Goal: Task Accomplishment & Management: Use online tool/utility

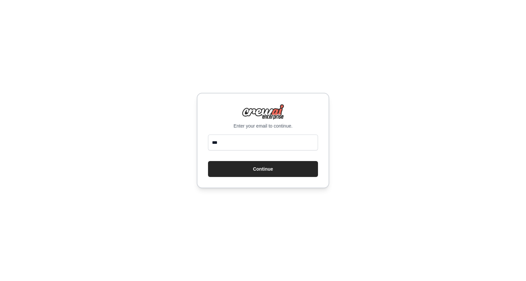
type input "**********"
click at [262, 167] on button "Continue" at bounding box center [263, 169] width 110 height 16
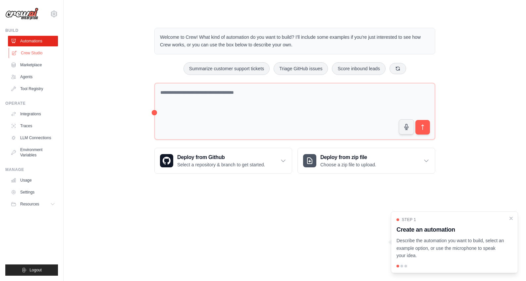
click at [36, 56] on link "Crew Studio" at bounding box center [34, 53] width 50 height 11
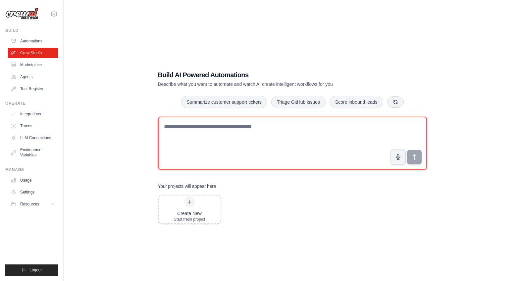
click at [168, 127] on textarea at bounding box center [292, 143] width 269 height 53
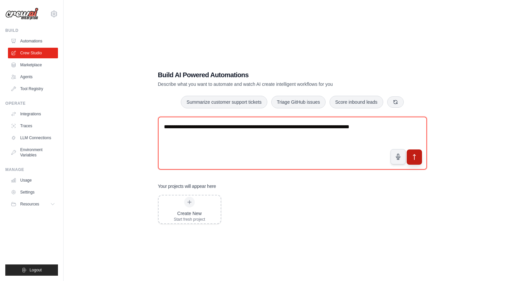
type textarea "**********"
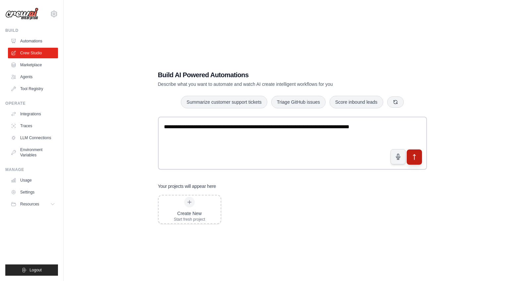
click at [413, 157] on icon "submit" at bounding box center [414, 157] width 7 height 7
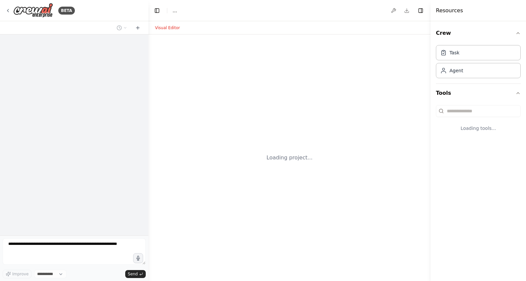
select select "****"
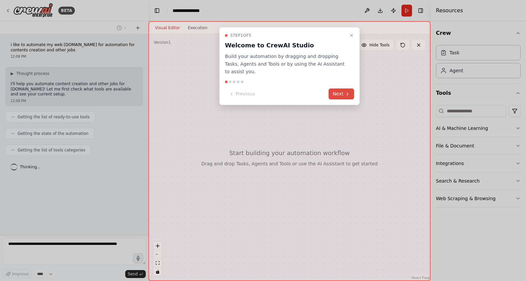
click at [342, 88] on button "Next" at bounding box center [342, 93] width 26 height 11
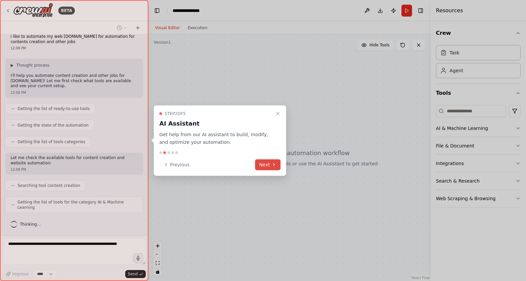
scroll to position [3, 0]
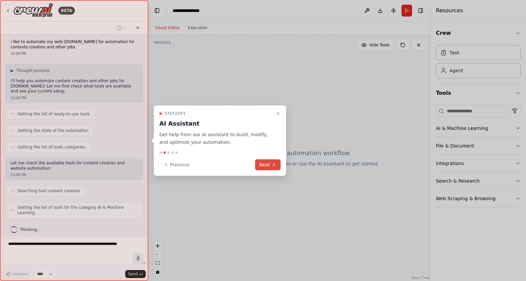
click at [269, 165] on button "Next" at bounding box center [268, 164] width 26 height 11
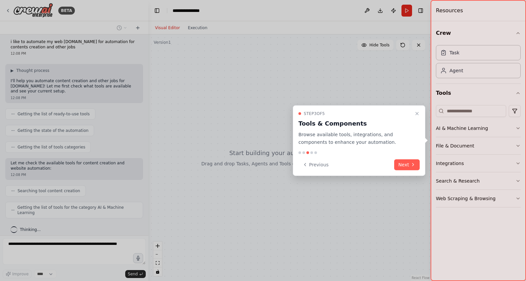
scroll to position [20, 0]
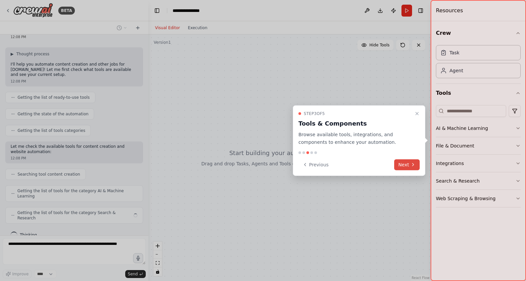
click at [406, 164] on button "Next" at bounding box center [407, 164] width 26 height 11
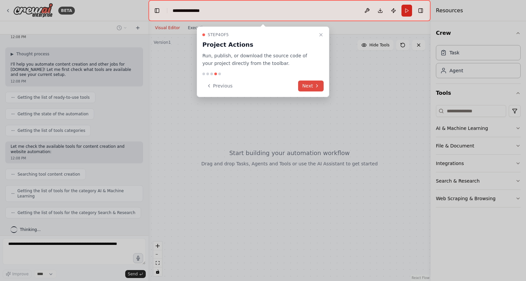
click at [308, 84] on button "Next" at bounding box center [311, 85] width 26 height 11
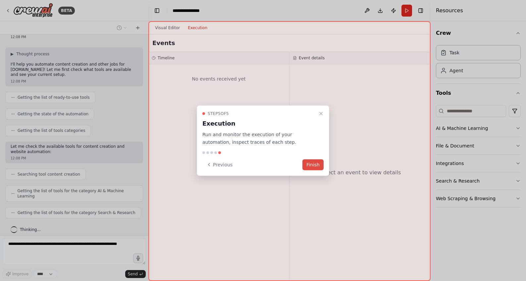
click at [314, 164] on button "Finish" at bounding box center [312, 164] width 21 height 11
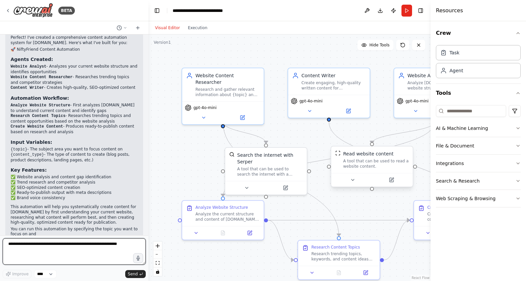
scroll to position [446, 0]
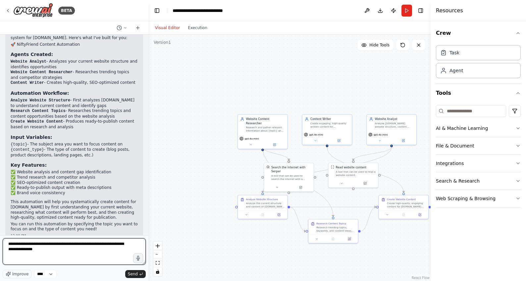
type textarea "**********"
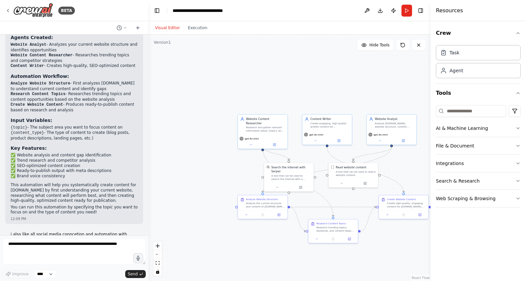
scroll to position [490, 0]
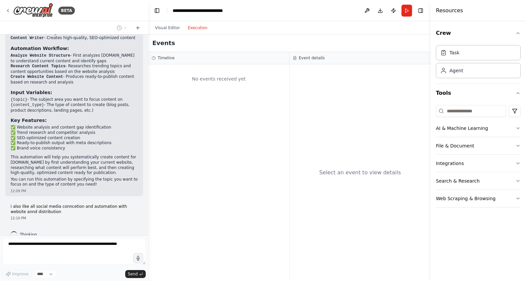
click at [190, 29] on button "Execution" at bounding box center [197, 28] width 27 height 8
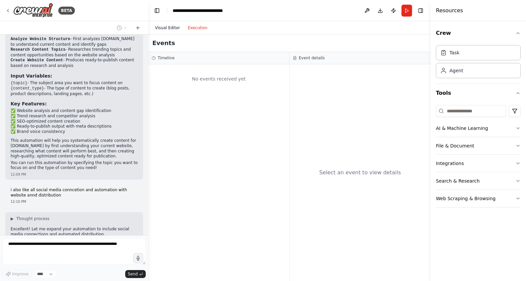
scroll to position [551, 0]
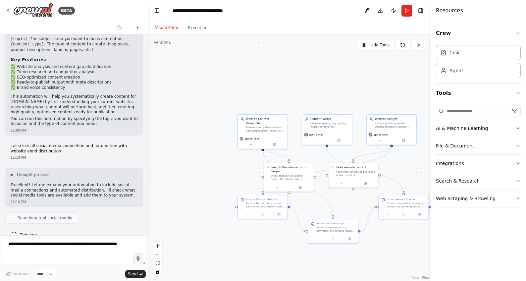
click at [167, 28] on button "Visual Editor" at bounding box center [167, 28] width 33 height 8
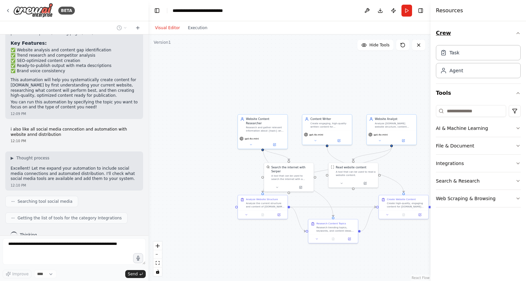
click at [516, 33] on icon "button" at bounding box center [517, 32] width 5 height 5
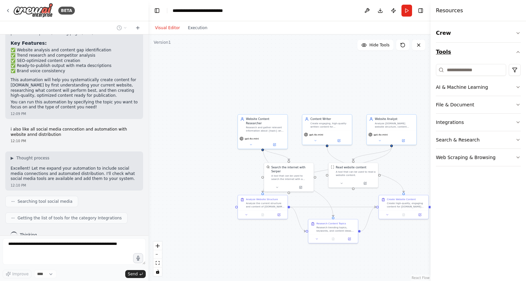
click at [519, 53] on icon "button" at bounding box center [517, 51] width 5 height 5
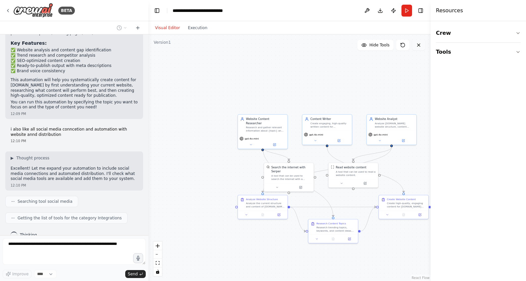
click at [419, 48] on button at bounding box center [418, 45] width 13 height 11
click at [417, 43] on icon at bounding box center [418, 44] width 5 height 5
click at [377, 49] on button "Hide Tools" at bounding box center [375, 45] width 36 height 11
click at [377, 49] on button "Show Tools" at bounding box center [375, 45] width 38 height 11
click at [159, 266] on button "fit view" at bounding box center [157, 263] width 9 height 9
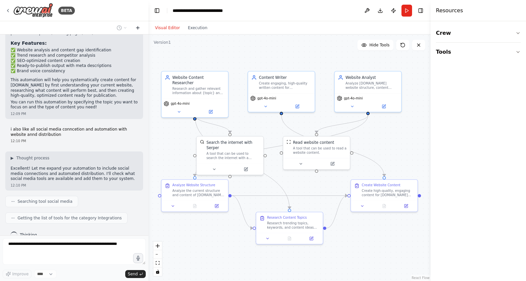
click at [137, 27] on icon at bounding box center [137, 27] width 5 height 5
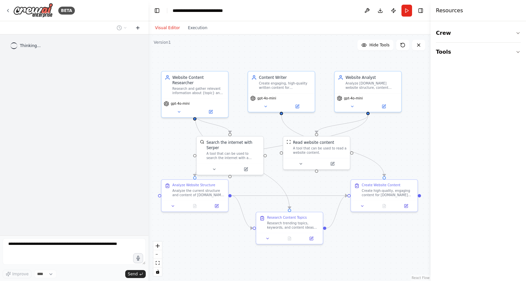
scroll to position [0, 0]
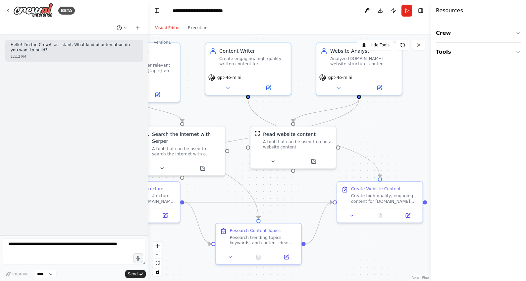
click at [125, 29] on icon at bounding box center [125, 28] width 4 height 4
click at [115, 51] on span "i also like all social media conncetion and automation with website annd distri…" at bounding box center [93, 51] width 43 height 5
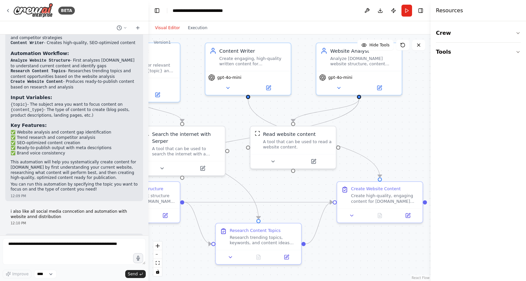
scroll to position [550, 0]
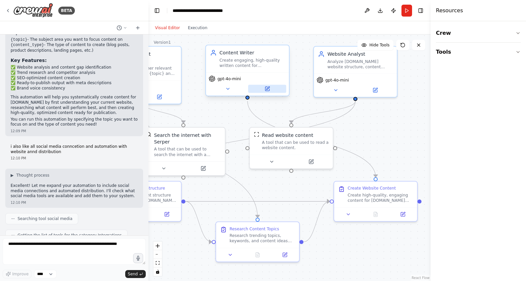
click at [265, 87] on icon at bounding box center [267, 89] width 4 height 4
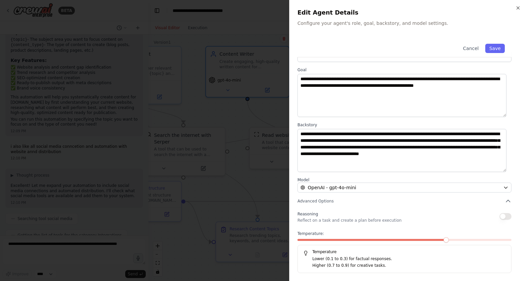
scroll to position [0, 0]
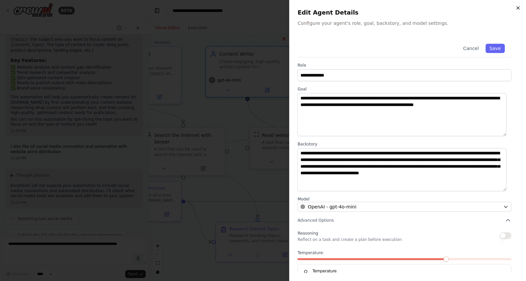
click at [518, 7] on icon "button" at bounding box center [517, 7] width 5 height 5
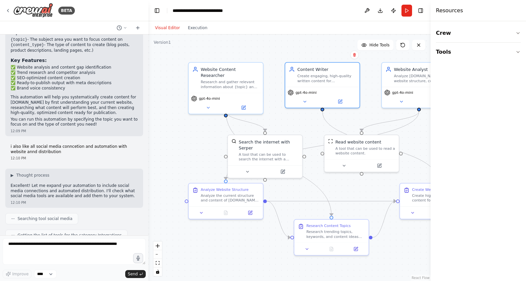
drag, startPoint x: 194, startPoint y: 121, endPoint x: 275, endPoint y: 129, distance: 80.9
click at [275, 129] on div ".deletable-edge-delete-btn { width: 20px; height: 20px; border: 0px solid #ffff…" at bounding box center [289, 157] width 282 height 246
click at [243, 104] on icon at bounding box center [244, 105] width 3 height 3
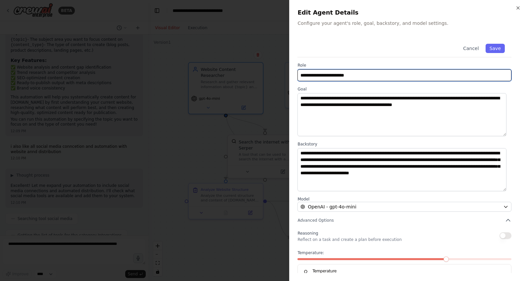
click at [366, 73] on input "**********" at bounding box center [404, 75] width 214 height 12
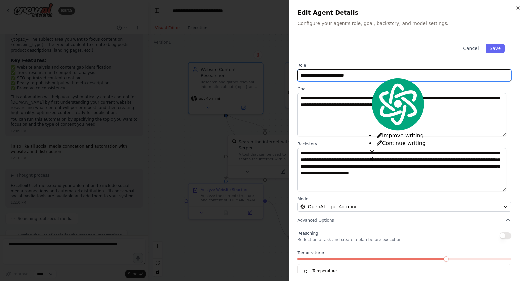
click at [366, 73] on input "**********" at bounding box center [404, 75] width 214 height 12
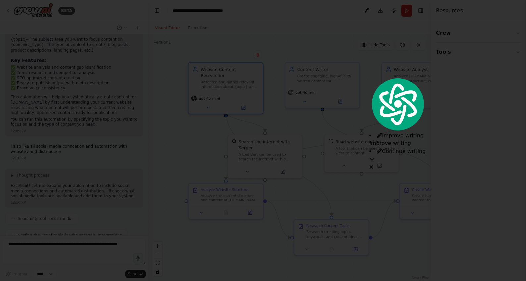
click at [400, 132] on span "Improve writing" at bounding box center [403, 135] width 42 height 6
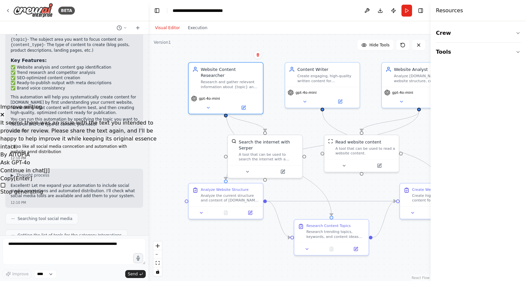
click at [4, 113] on icon at bounding box center [2, 114] width 3 height 3
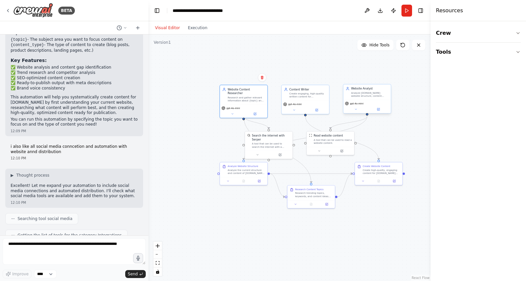
click at [373, 100] on div "gpt-4o-mini" at bounding box center [367, 106] width 47 height 13
click at [379, 114] on div "Website Analyst Analyze niftyfriend.com website structure, content performance,…" at bounding box center [367, 99] width 48 height 29
click at [418, 98] on div ".deletable-edge-delete-btn { width: 20px; height: 20px; border: 0px solid #ffff…" at bounding box center [289, 157] width 282 height 246
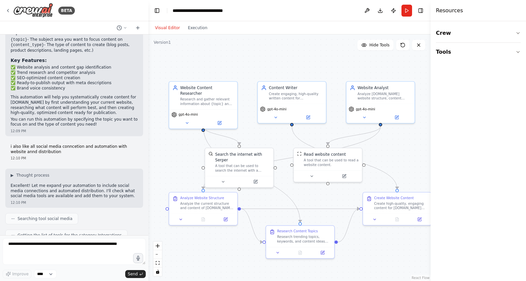
drag, startPoint x: 381, startPoint y: 149, endPoint x: 416, endPoint y: 152, distance: 35.5
click at [416, 152] on div ".deletable-edge-delete-btn { width: 20px; height: 20px; border: 0px solid #ffff…" at bounding box center [289, 157] width 282 height 246
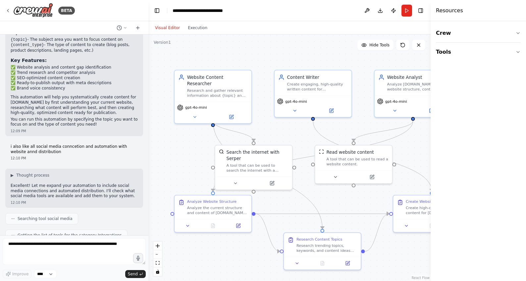
drag, startPoint x: 395, startPoint y: 154, endPoint x: 432, endPoint y: 152, distance: 37.2
click at [432, 152] on div "BETA i like to automate my web niftyfriend.com for automation for contents crea…" at bounding box center [263, 140] width 526 height 281
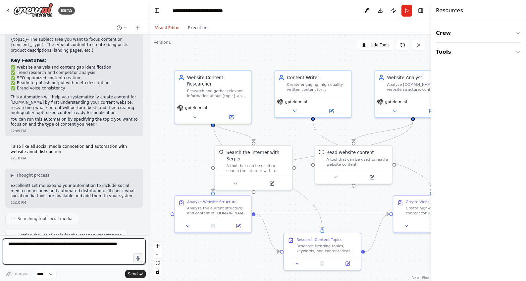
click at [59, 245] on textarea at bounding box center [74, 251] width 143 height 26
type textarea "**********"
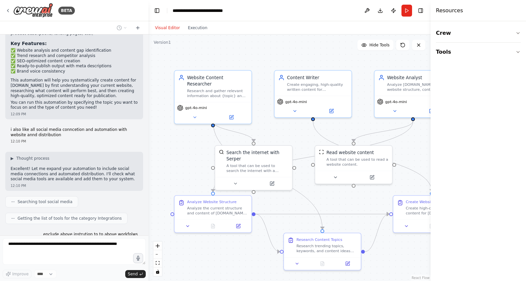
scroll to position [590, 0]
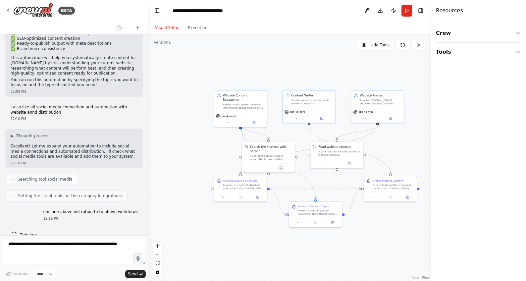
click at [518, 49] on button "Tools" at bounding box center [478, 52] width 85 height 19
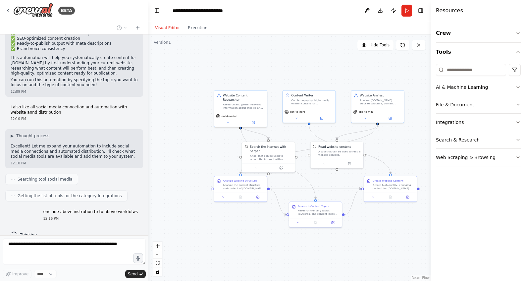
click at [516, 104] on icon "button" at bounding box center [517, 104] width 5 height 5
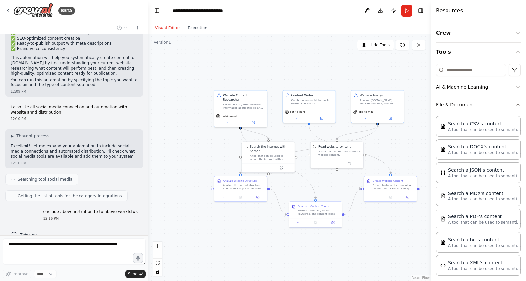
click at [516, 104] on div "Crew Tools AI & Machine Learning File & Document Search a CSV's content A tool …" at bounding box center [478, 151] width 95 height 260
click at [515, 105] on icon "button" at bounding box center [517, 104] width 5 height 5
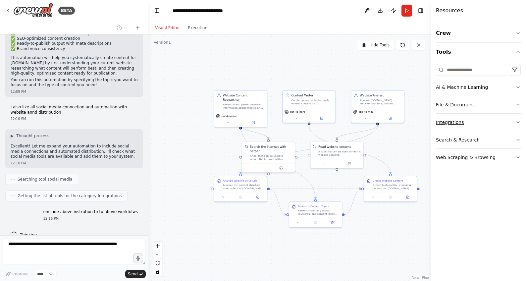
click at [517, 121] on icon "button" at bounding box center [517, 122] width 5 height 5
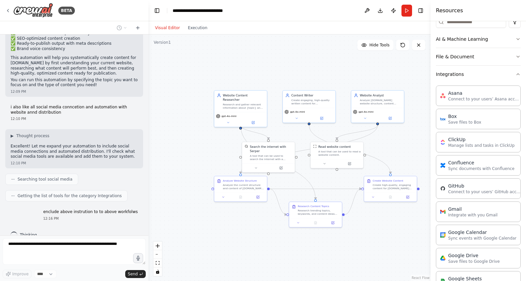
scroll to position [48, 0]
click at [504, 81] on button "Integrations" at bounding box center [478, 74] width 85 height 17
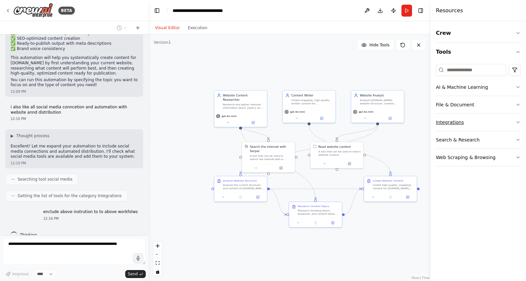
scroll to position [0, 0]
click at [466, 71] on input at bounding box center [471, 70] width 70 height 12
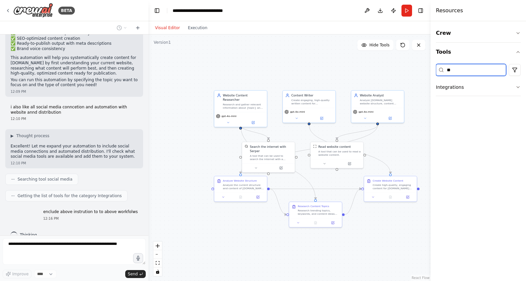
type input "*"
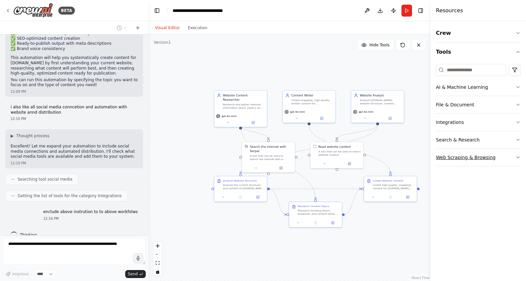
click at [517, 156] on icon "button" at bounding box center [517, 157] width 5 height 5
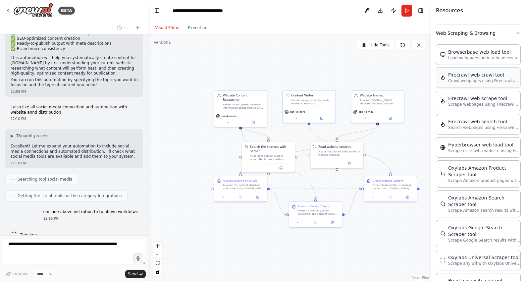
scroll to position [125, 0]
click at [502, 208] on p "Scrape Amazon search results with Oxylabs Amazon Search Scraper" at bounding box center [484, 209] width 73 height 5
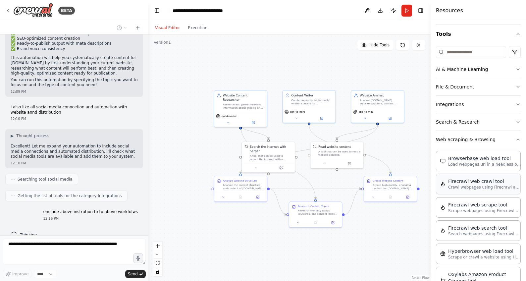
scroll to position [15, 0]
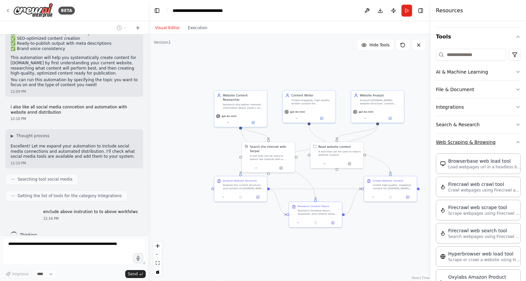
click at [505, 144] on button "Web Scraping & Browsing" at bounding box center [478, 141] width 85 height 17
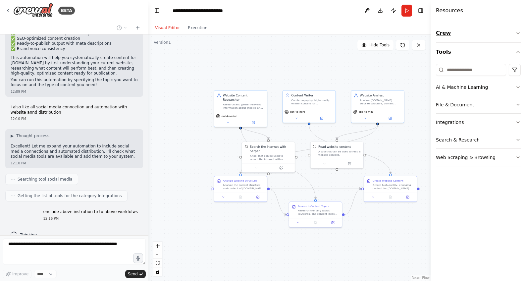
click at [516, 32] on icon "button" at bounding box center [517, 32] width 5 height 5
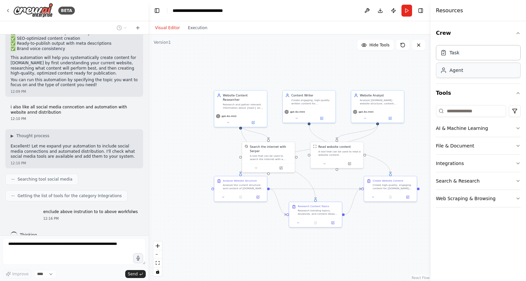
click at [492, 72] on div "Agent" at bounding box center [478, 70] width 85 height 15
click at [469, 75] on div "Agent" at bounding box center [478, 70] width 85 height 15
click at [449, 73] on div "Agent" at bounding box center [451, 70] width 23 height 7
click at [194, 35] on div ".deletable-edge-delete-btn { width: 20px; height: 20px; border: 0px solid #ffff…" at bounding box center [289, 157] width 282 height 246
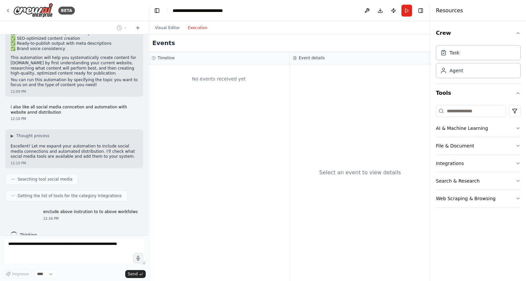
click at [197, 28] on button "Execution" at bounding box center [197, 28] width 27 height 8
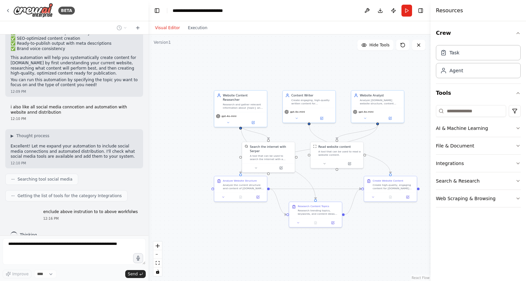
click at [164, 28] on button "Visual Editor" at bounding box center [167, 28] width 33 height 8
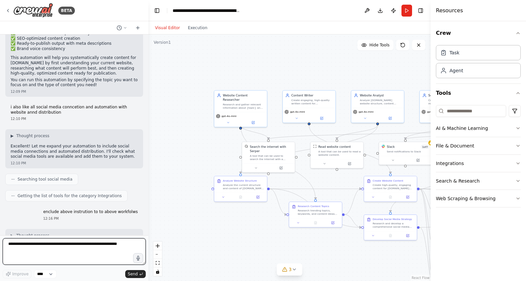
scroll to position [1942, 0]
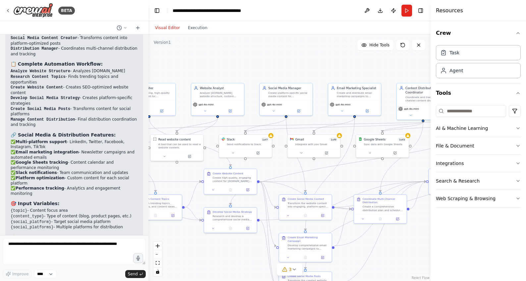
drag, startPoint x: 351, startPoint y: 84, endPoint x: 191, endPoint y: 77, distance: 160.2
click at [191, 77] on div ".deletable-edge-delete-btn { width: 20px; height: 20px; border: 0px solid #ffff…" at bounding box center [289, 157] width 282 height 246
drag, startPoint x: 405, startPoint y: 186, endPoint x: 327, endPoint y: 160, distance: 82.3
click at [327, 160] on div ".deletable-edge-delete-btn { width: 20px; height: 20px; border: 0px solid #ffff…" at bounding box center [289, 157] width 282 height 246
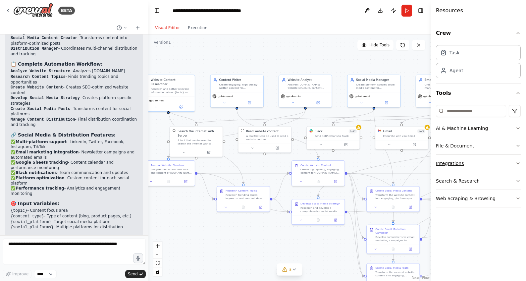
drag, startPoint x: 362, startPoint y: 176, endPoint x: 450, endPoint y: 167, distance: 88.2
click at [450, 167] on div "BETA i like to automate my web niftyfriend.com for automation for contents crea…" at bounding box center [263, 140] width 526 height 281
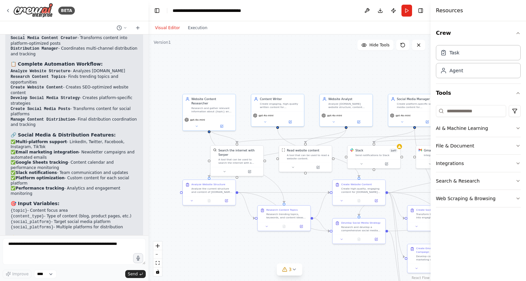
drag, startPoint x: 355, startPoint y: 159, endPoint x: 396, endPoint y: 179, distance: 45.0
click at [396, 179] on div ".deletable-edge-delete-btn { width: 20px; height: 20px; border: 0px solid #ffff…" at bounding box center [289, 157] width 282 height 246
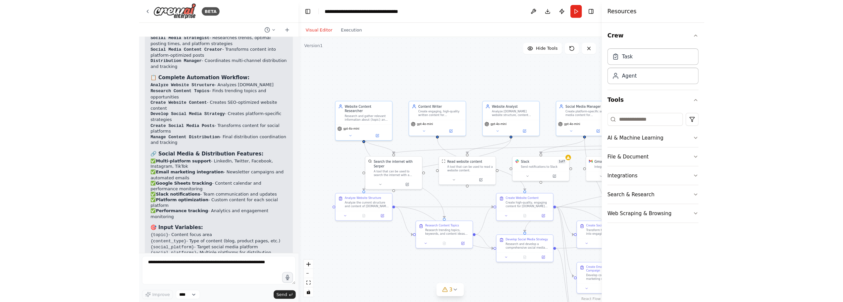
scroll to position [1935, 0]
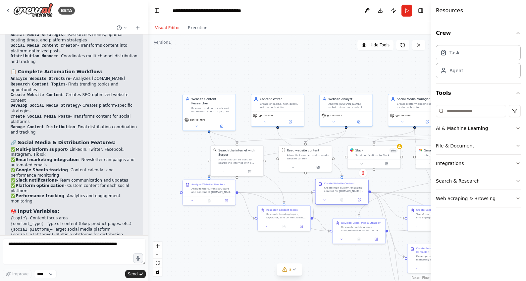
drag, startPoint x: 341, startPoint y: 185, endPoint x: 325, endPoint y: 185, distance: 15.9
click at [325, 185] on div "Create Website Content Create high-quality, engaging content for niftyfriend.co…" at bounding box center [341, 187] width 47 height 11
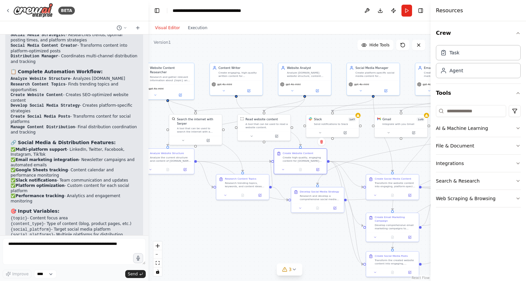
drag, startPoint x: 283, startPoint y: 78, endPoint x: 241, endPoint y: 47, distance: 51.8
click at [241, 47] on div ".deletable-edge-delete-btn { width: 20px; height: 20px; border: 0px solid #ffff…" at bounding box center [289, 157] width 282 height 246
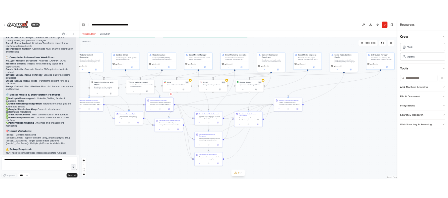
scroll to position [1922, 0]
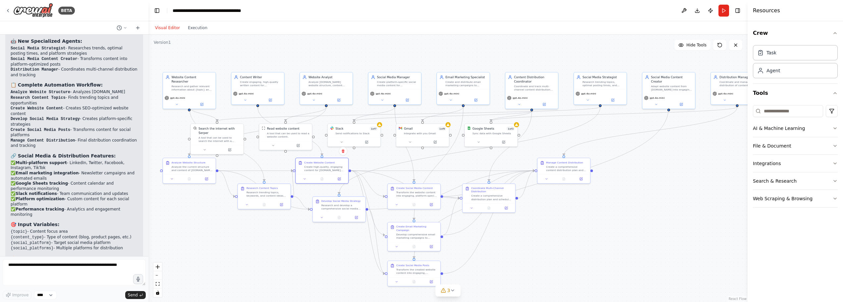
drag, startPoint x: 571, startPoint y: 209, endPoint x: 592, endPoint y: 218, distance: 23.0
click at [526, 218] on div ".deletable-edge-delete-btn { width: 20px; height: 20px; border: 0px solid #ffff…" at bounding box center [447, 167] width 599 height 267
click at [159, 278] on button "zoom out" at bounding box center [157, 275] width 9 height 9
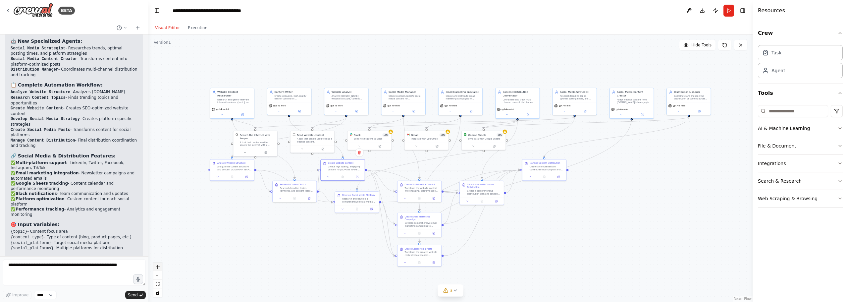
click at [157, 265] on icon "zoom in" at bounding box center [158, 267] width 4 height 4
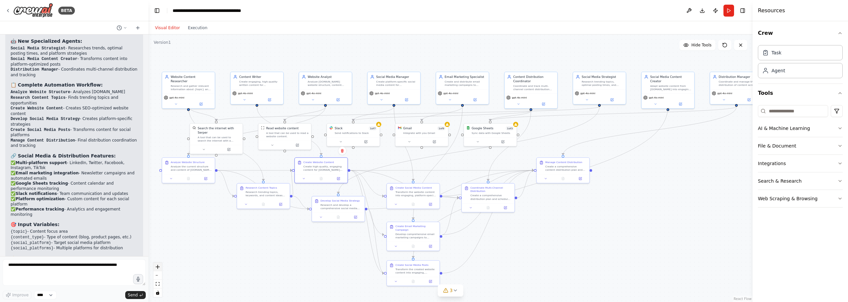
click at [159, 269] on button "zoom in" at bounding box center [157, 266] width 9 height 9
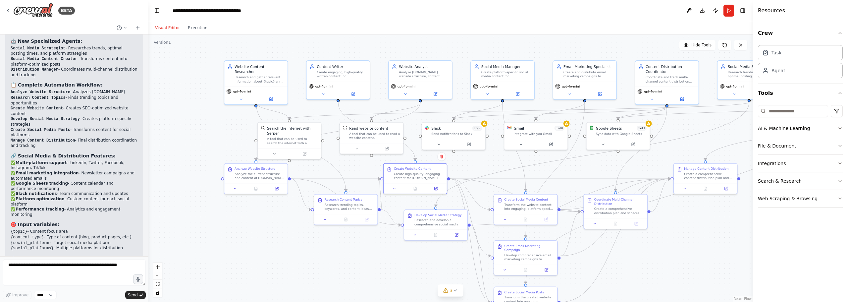
drag, startPoint x: 271, startPoint y: 257, endPoint x: 391, endPoint y: 265, distance: 120.5
click at [391, 265] on div ".deletable-edge-delete-btn { width: 20px; height: 20px; border: 0px solid #ffff…" at bounding box center [450, 167] width 604 height 267
drag, startPoint x: 335, startPoint y: 213, endPoint x: 322, endPoint y: 246, distance: 35.0
click at [322, 246] on div at bounding box center [332, 249] width 63 height 11
click at [432, 266] on div ".deletable-edge-delete-btn { width: 20px; height: 20px; border: 0px solid #ffff…" at bounding box center [450, 167] width 604 height 267
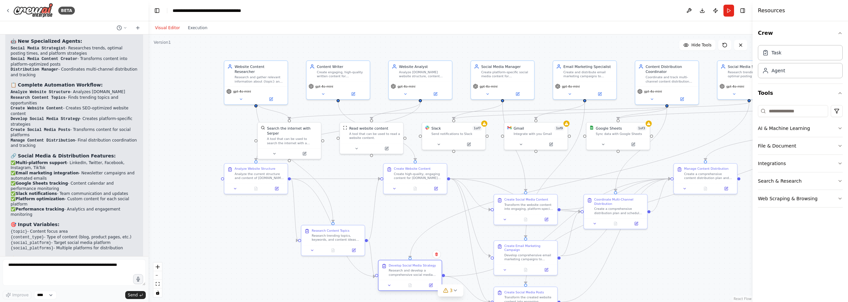
drag, startPoint x: 433, startPoint y: 225, endPoint x: 408, endPoint y: 275, distance: 56.0
click at [408, 275] on div "Research and develop a comprehensive social media strategy for {social_platform…" at bounding box center [414, 272] width 50 height 8
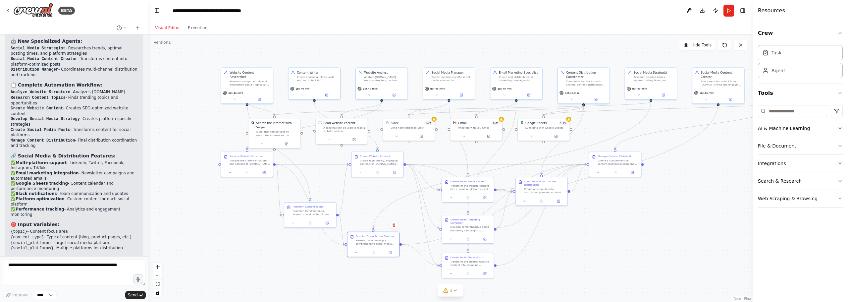
drag, startPoint x: 657, startPoint y: 251, endPoint x: 575, endPoint y: 224, distance: 86.0
click at [526, 224] on div ".deletable-edge-delete-btn { width: 20px; height: 20px; border: 0px solid #ffff…" at bounding box center [450, 167] width 604 height 267
click at [388, 84] on div "gpt-4o-mini" at bounding box center [382, 91] width 52 height 15
click at [395, 93] on icon at bounding box center [395, 94] width 2 height 2
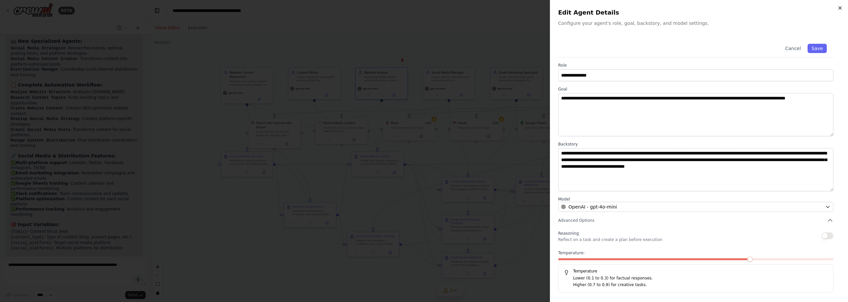
click at [526, 8] on icon "button" at bounding box center [840, 8] width 3 height 3
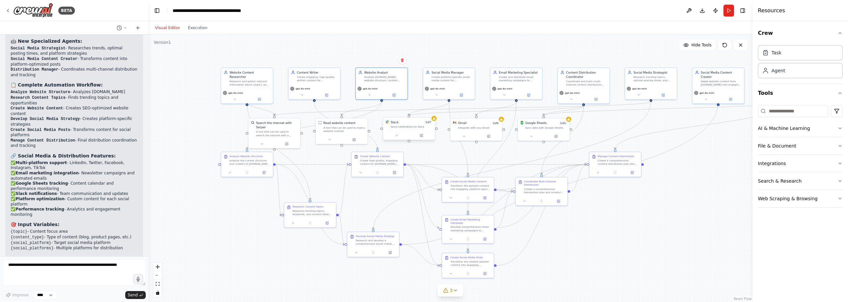
click at [422, 129] on div "Slack 1 of 7 Send notifications to Slack" at bounding box center [409, 125] width 52 height 14
click at [396, 137] on button at bounding box center [397, 135] width 24 height 5
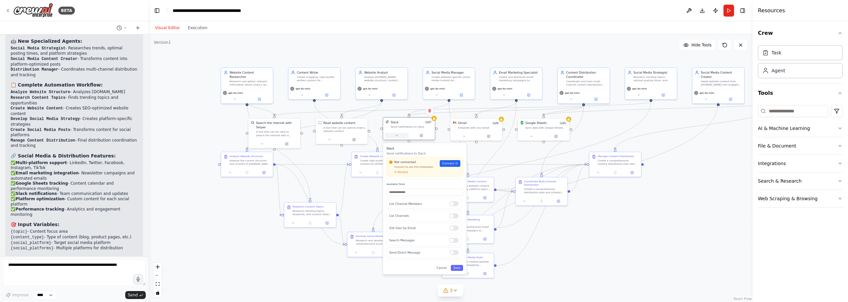
click at [396, 137] on button at bounding box center [397, 135] width 24 height 5
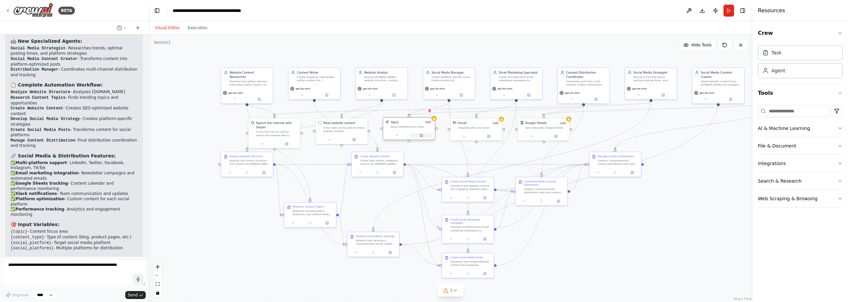
click at [421, 135] on icon at bounding box center [422, 135] width 2 height 2
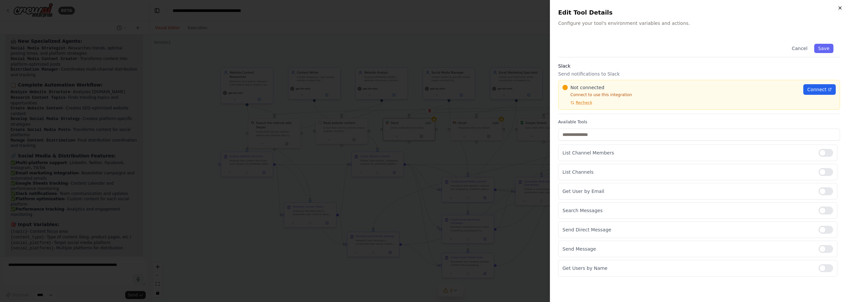
click at [526, 9] on icon "button" at bounding box center [839, 7] width 5 height 5
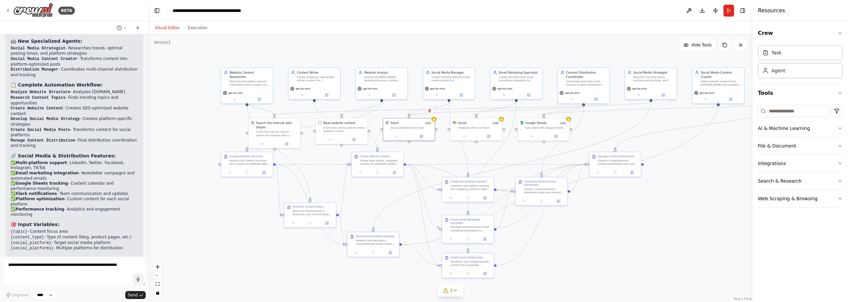
click at [526, 139] on div ".deletable-edge-delete-btn { width: 20px; height: 20px; border: 0px solid #ffff…" at bounding box center [450, 167] width 604 height 267
click at [396, 176] on div "Create Website Content Create high-quality, engaging content for niftyfriend.co…" at bounding box center [377, 165] width 53 height 26
click at [396, 174] on button at bounding box center [394, 171] width 15 height 5
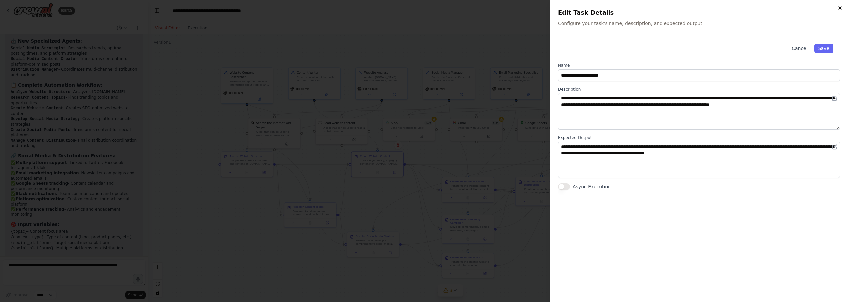
click at [526, 7] on icon "button" at bounding box center [839, 7] width 5 height 5
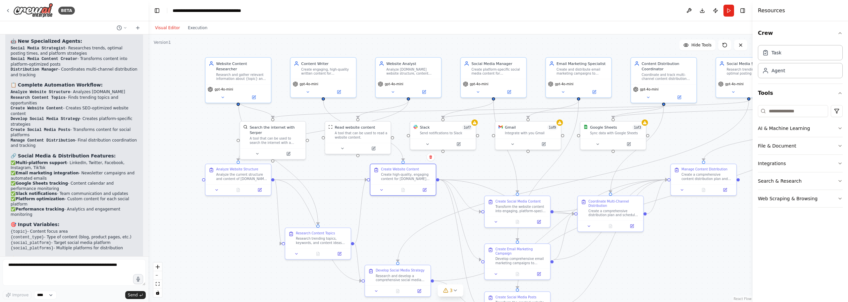
drag, startPoint x: 605, startPoint y: 246, endPoint x: 716, endPoint y: 282, distance: 117.0
click at [526, 281] on div ".deletable-edge-delete-btn { width: 20px; height: 20px; border: 0px solid #ffff…" at bounding box center [450, 167] width 604 height 267
click at [509, 93] on icon at bounding box center [509, 91] width 4 height 4
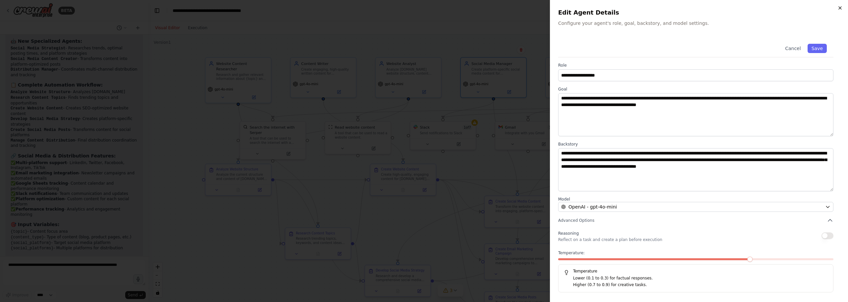
click at [526, 5] on icon "button" at bounding box center [839, 7] width 5 height 5
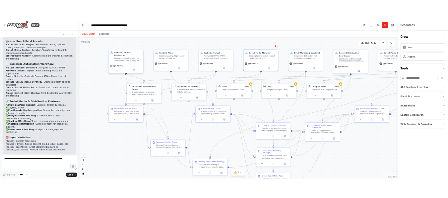
scroll to position [1935, 0]
